Goal: Information Seeking & Learning: Find specific fact

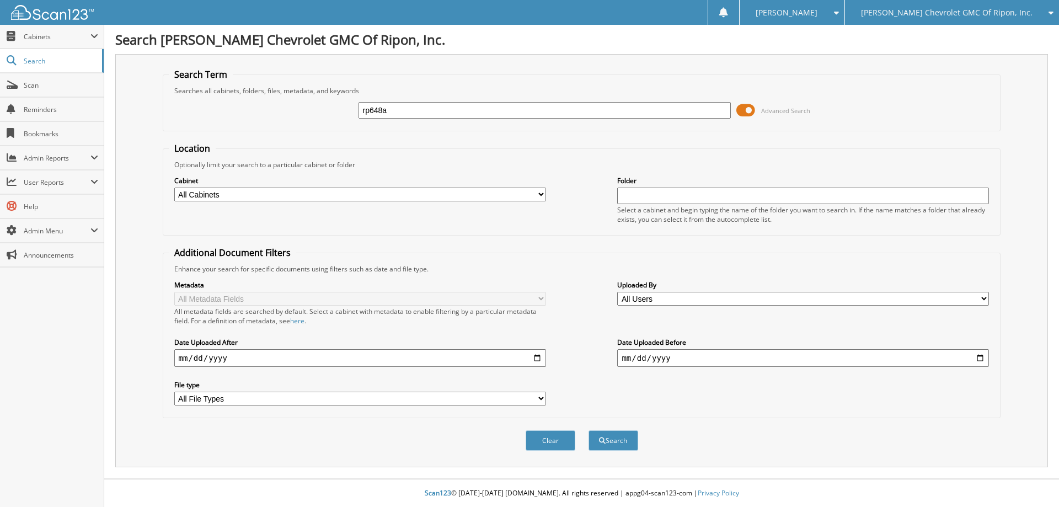
type input "rp648a"
click at [588, 430] on button "Search" at bounding box center [613, 440] width 50 height 20
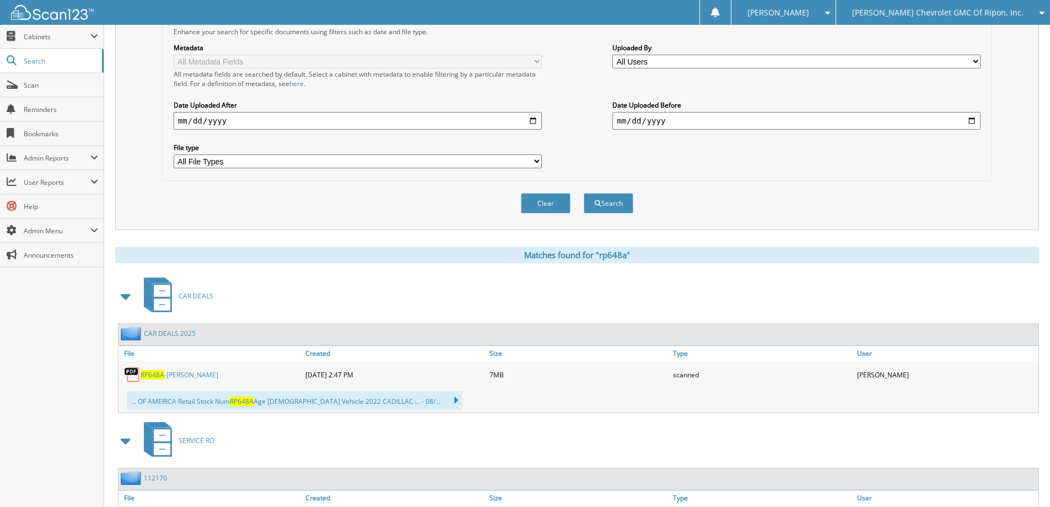
scroll to position [331, 0]
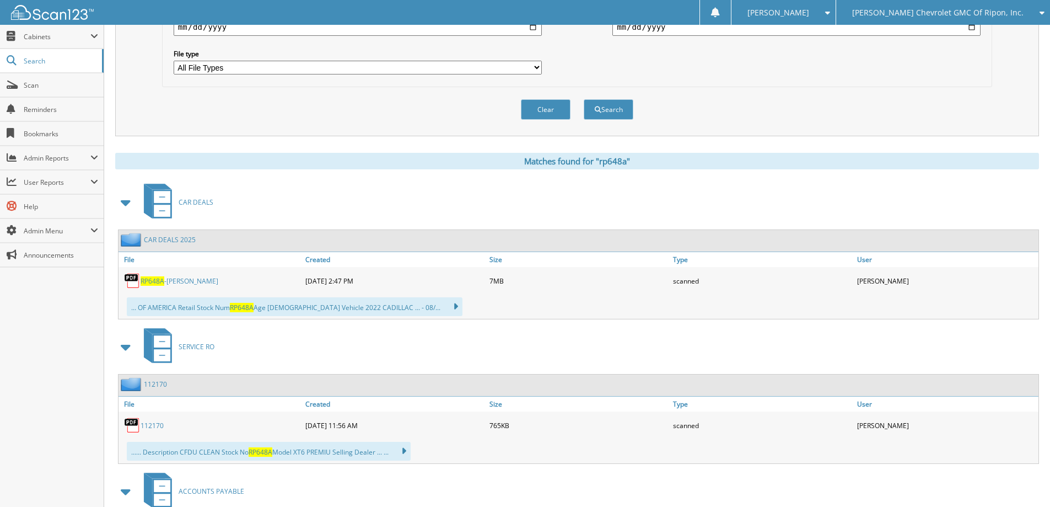
click at [195, 279] on link "RP648A -[PERSON_NAME]" at bounding box center [180, 280] width 78 height 9
